Goal: Complete application form

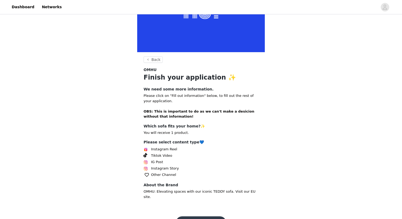
scroll to position [70, 0]
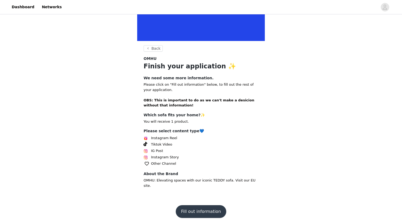
click at [161, 139] on span "Instagram Reel" at bounding box center [164, 137] width 26 height 5
click at [144, 136] on span at bounding box center [146, 138] width 6 height 6
click at [195, 205] on button "Fill out information" at bounding box center [201, 211] width 50 height 13
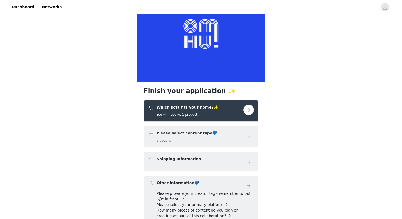
scroll to position [42, 0]
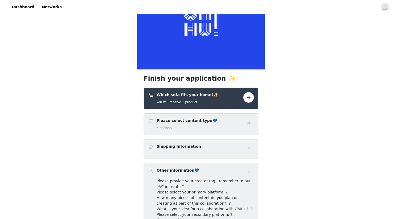
click at [196, 126] on h5 "5 optional" at bounding box center [187, 127] width 60 height 5
click at [246, 91] on div "Which sofa fits your home?✨ You will receive 1 product." at bounding box center [200, 98] width 115 height 22
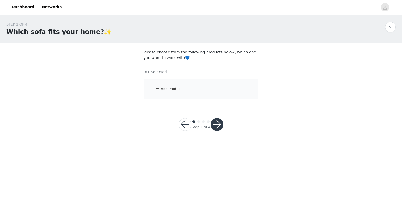
click at [169, 93] on div "Add Product" at bounding box center [200, 89] width 115 height 20
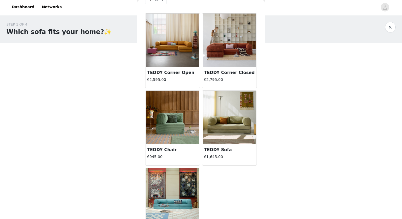
scroll to position [12, 0]
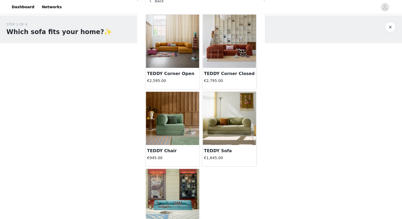
click at [223, 75] on h3 "TEDDY Corner Closed" at bounding box center [229, 73] width 51 height 6
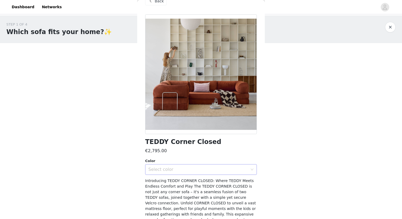
click at [157, 169] on div "Select color" at bounding box center [197, 169] width 99 height 5
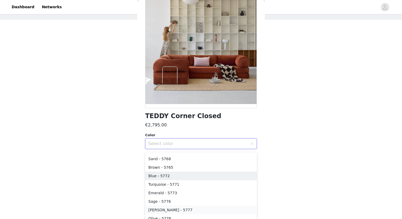
scroll to position [4, 0]
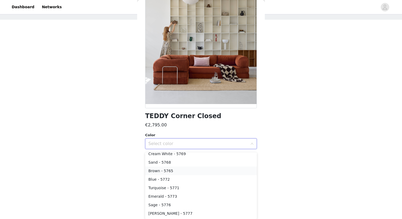
click at [170, 169] on li "Brown - 5765" at bounding box center [201, 170] width 112 height 9
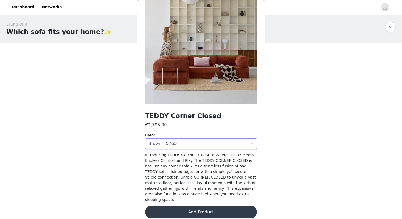
scroll to position [0, 0]
click at [182, 142] on div "Select color Brown - 5765" at bounding box center [199, 143] width 102 height 10
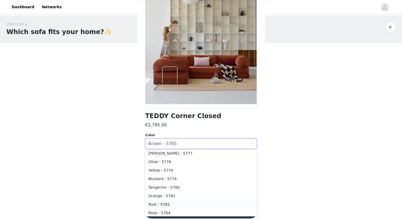
scroll to position [63, 0]
click at [160, 162] on li "Olive - 5778" at bounding box center [201, 160] width 112 height 9
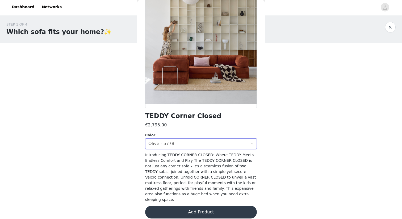
click at [192, 205] on button "Add Product" at bounding box center [201, 211] width 112 height 13
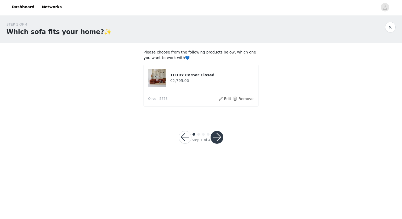
click at [214, 139] on button "button" at bounding box center [216, 137] width 13 height 13
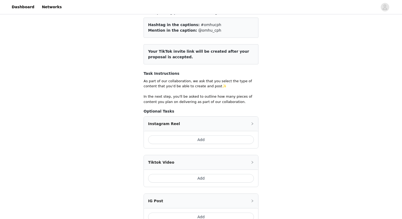
scroll to position [64, 0]
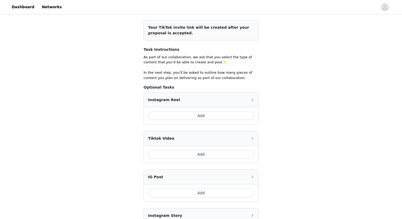
click at [189, 112] on button "Add" at bounding box center [201, 115] width 106 height 9
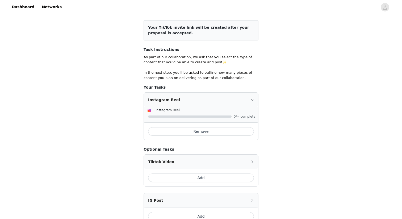
click at [172, 114] on div at bounding box center [201, 116] width 107 height 6
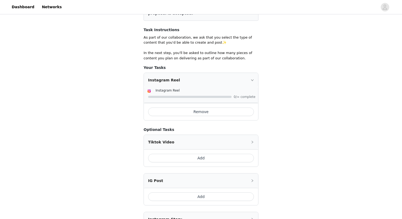
scroll to position [119, 0]
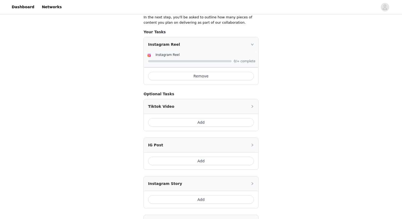
click at [215, 161] on button "Add" at bounding box center [201, 161] width 106 height 9
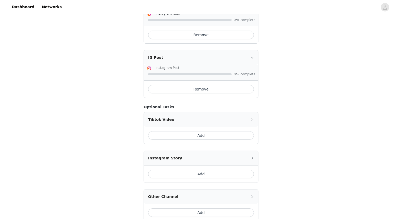
scroll to position [162, 0]
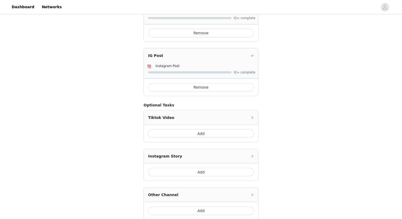
click at [253, 55] on icon "icon: right" at bounding box center [252, 55] width 3 height 3
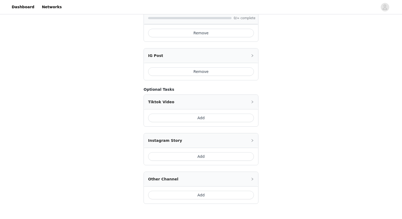
click at [253, 55] on icon "icon: right" at bounding box center [252, 55] width 3 height 3
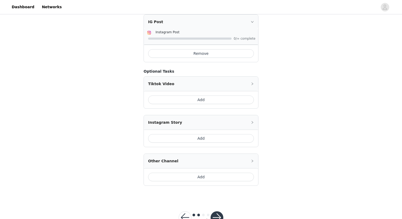
scroll to position [197, 0]
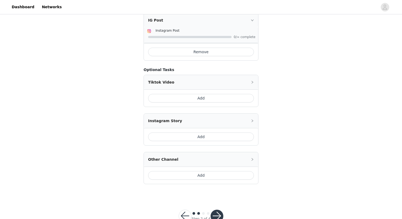
click at [206, 137] on button "Add" at bounding box center [201, 136] width 106 height 9
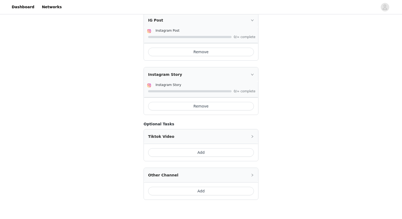
scroll to position [229, 0]
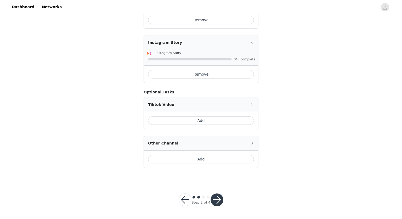
click at [214, 201] on button "button" at bounding box center [216, 199] width 13 height 13
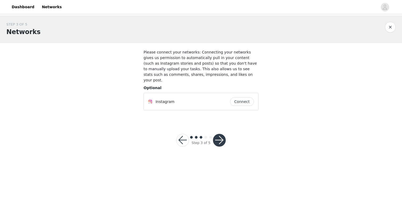
click at [239, 97] on button "Connect" at bounding box center [242, 101] width 24 height 9
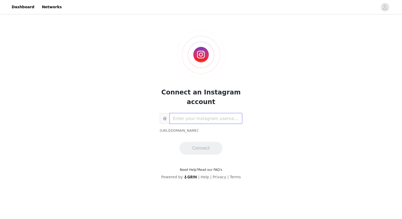
click at [210, 117] on input "text" at bounding box center [206, 118] width 73 height 11
type input "valentineroy__"
click at [189, 153] on button "Connect" at bounding box center [200, 148] width 43 height 13
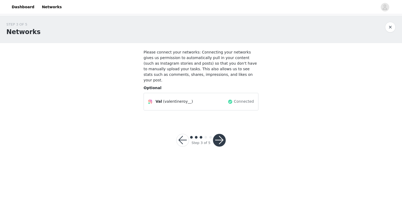
click at [219, 135] on button "button" at bounding box center [219, 140] width 13 height 13
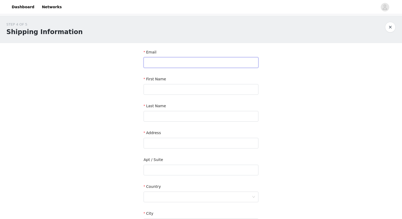
click at [157, 66] on input "text" at bounding box center [200, 62] width 115 height 11
type input "[EMAIL_ADDRESS][DOMAIN_NAME]"
click at [164, 89] on input "text" at bounding box center [200, 89] width 115 height 11
type input "Valentine"
type input "[PERSON_NAME]"
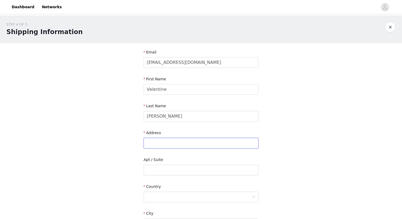
type input "[STREET_ADDRESS]"
type input "75010"
type input "[GEOGRAPHIC_DATA]"
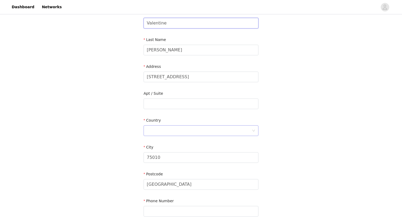
scroll to position [95, 0]
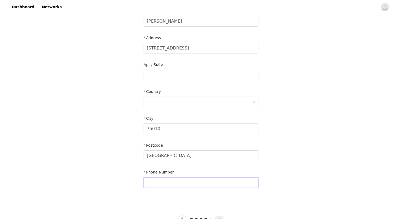
click at [176, 179] on input "text" at bounding box center [200, 182] width 115 height 11
type input "0640924544"
click at [120, 168] on div "STEP 4 OF 5 Shipping Information Email [EMAIL_ADDRESS][DOMAIN_NAME] First Name …" at bounding box center [201, 62] width 402 height 282
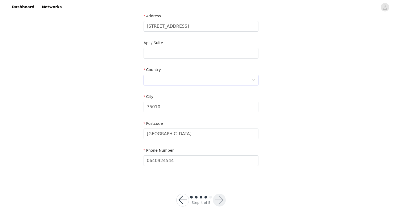
click at [159, 83] on div at bounding box center [199, 80] width 105 height 10
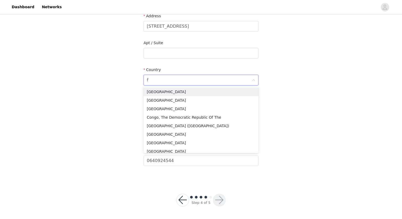
type input "fr"
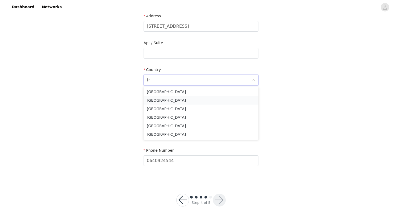
click at [168, 101] on li "[GEOGRAPHIC_DATA]" at bounding box center [200, 100] width 115 height 9
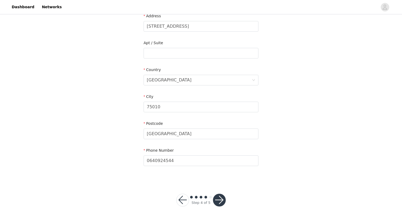
click at [219, 201] on button "button" at bounding box center [219, 199] width 13 height 13
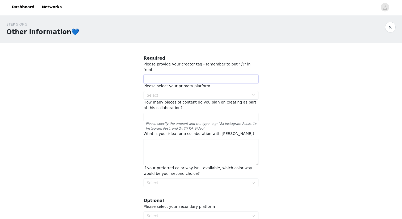
click at [176, 75] on input "text" at bounding box center [200, 79] width 115 height 9
click at [174, 92] on div "Select" at bounding box center [198, 94] width 103 height 5
type input "@valentineroy__"
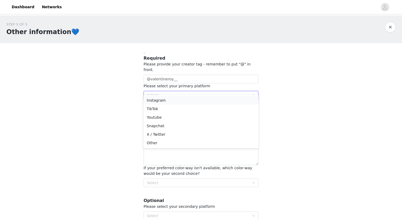
click at [153, 101] on li "Instagram" at bounding box center [200, 100] width 115 height 9
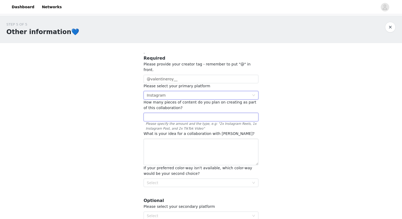
click at [158, 113] on input "text" at bounding box center [200, 117] width 115 height 9
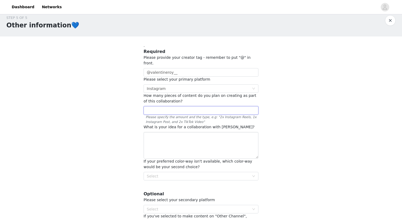
type input "3"
type input "2"
click at [164, 133] on textarea at bounding box center [200, 145] width 115 height 27
click at [170, 135] on textarea at bounding box center [200, 145] width 115 height 27
paste textarea "Bonjour, Je suis [PERSON_NAME], fondatrice du média [PERSON_NAME], [PERSON_NAME…"
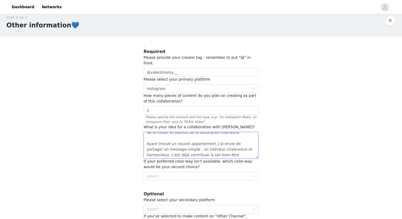
scroll to position [0, 0]
click at [160, 136] on textarea "Bonjour, Je suis [PERSON_NAME], fondatrice du média [PERSON_NAME], [PERSON_NAME…" at bounding box center [200, 145] width 115 height 27
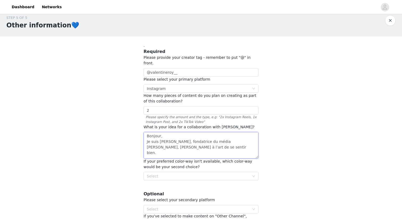
click at [158, 149] on textarea "Bonjour, Je suis [PERSON_NAME], fondatrice du média [PERSON_NAME], [PERSON_NAME…" at bounding box center [200, 145] width 115 height 27
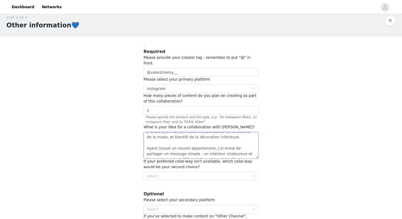
click at [154, 132] on textarea "Bonjour, Je suis [PERSON_NAME], fondatrice du média [PERSON_NAME], [PERSON_NAME…" at bounding box center [200, 145] width 115 height 27
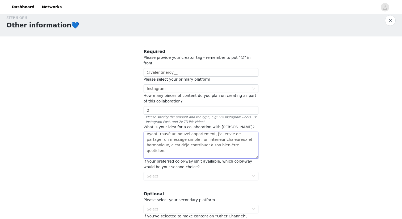
click at [156, 141] on textarea "Bonjour, Je suis [PERSON_NAME], fondatrice du média [PERSON_NAME], [PERSON_NAME…" at bounding box center [200, 145] width 115 height 27
click at [155, 135] on textarea "Bonjour, Je suis [PERSON_NAME], fondatrice du média [PERSON_NAME], [PERSON_NAME…" at bounding box center [200, 145] width 115 height 27
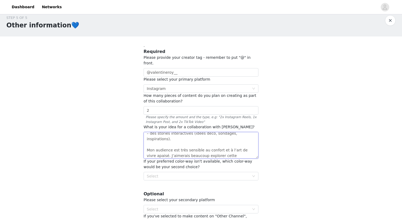
scroll to position [110, 0]
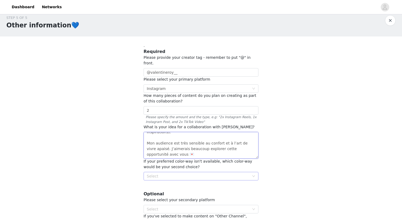
click at [174, 173] on div "Select" at bounding box center [198, 175] width 103 height 5
type textarea "Bonjour, Je suis [PERSON_NAME], fondatrice du média [PERSON_NAME], [PERSON_NAME…"
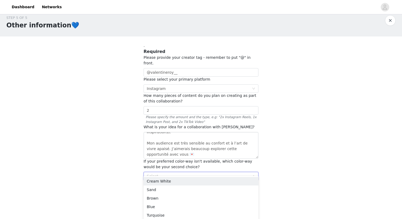
click at [174, 173] on div "Select" at bounding box center [198, 175] width 103 height 5
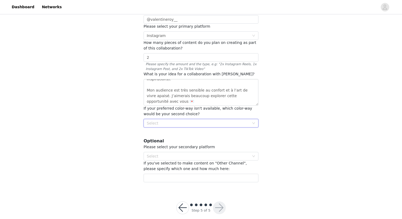
scroll to position [61, 0]
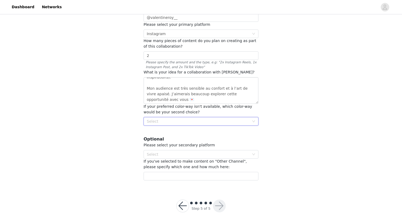
click at [191, 117] on div "Select" at bounding box center [200, 121] width 115 height 9
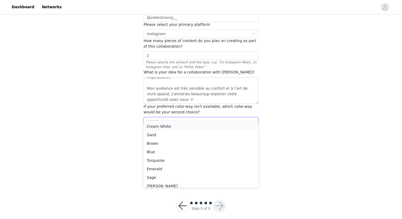
click at [189, 126] on li "Cream White" at bounding box center [200, 126] width 115 height 9
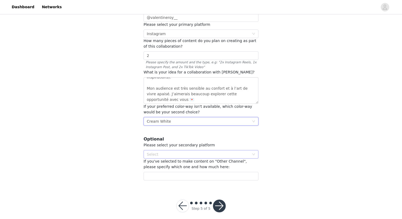
click at [193, 151] on div "Select" at bounding box center [198, 153] width 103 height 5
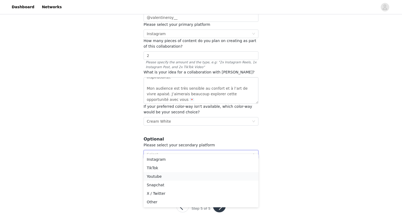
click at [192, 172] on li "Youtube" at bounding box center [200, 176] width 115 height 9
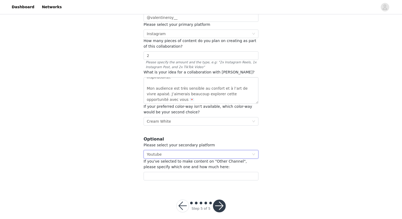
scroll to position [62, 0]
click at [192, 171] on input "text" at bounding box center [200, 175] width 115 height 9
type input "Media [PERSON_NAME] - Youtube"
click at [218, 199] on button "button" at bounding box center [219, 205] width 13 height 13
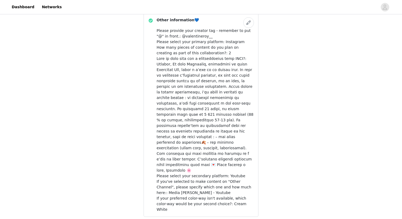
scroll to position [316, 0]
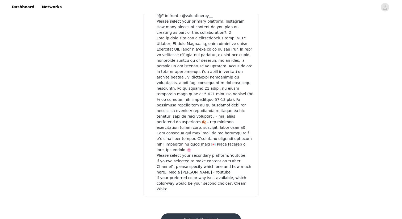
click at [215, 213] on button "Submit Proposal" at bounding box center [200, 219] width 79 height 13
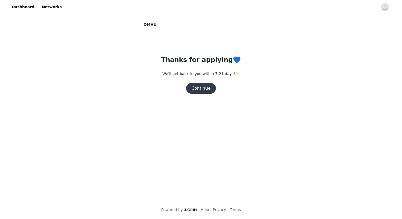
scroll to position [0, 0]
click at [202, 87] on button "Continue" at bounding box center [201, 88] width 30 height 11
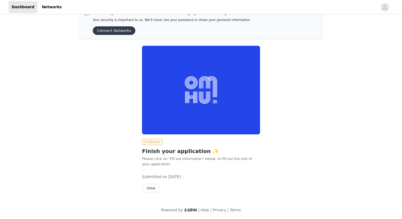
scroll to position [14, 0]
